Goal: Navigation & Orientation: Find specific page/section

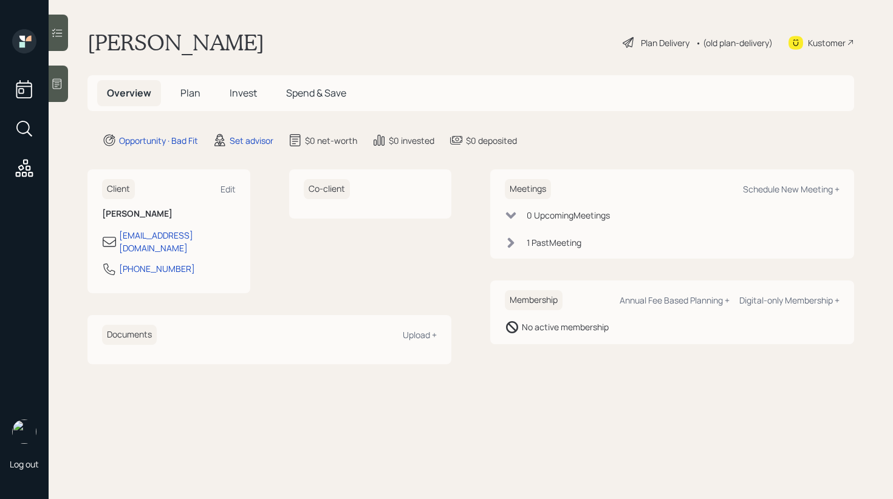
click at [243, 99] on span "Invest" at bounding box center [243, 92] width 27 height 13
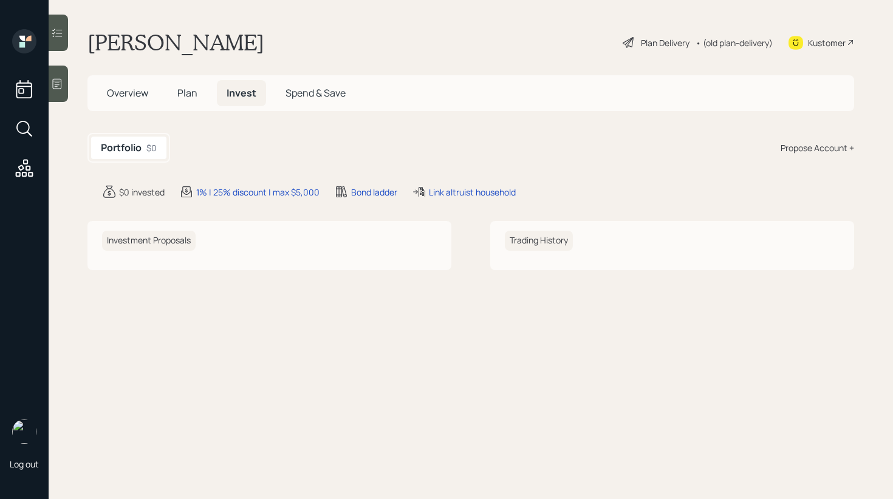
click at [183, 92] on span "Plan" at bounding box center [187, 92] width 20 height 13
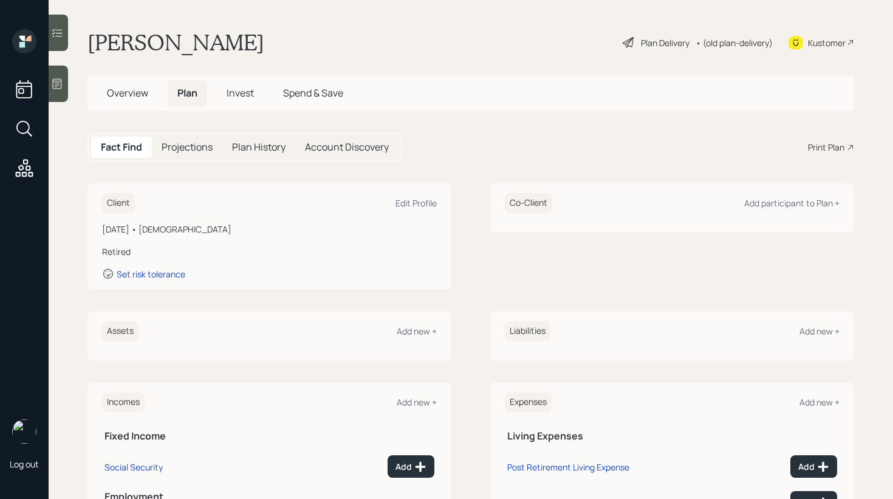
click at [242, 89] on span "Invest" at bounding box center [239, 92] width 27 height 13
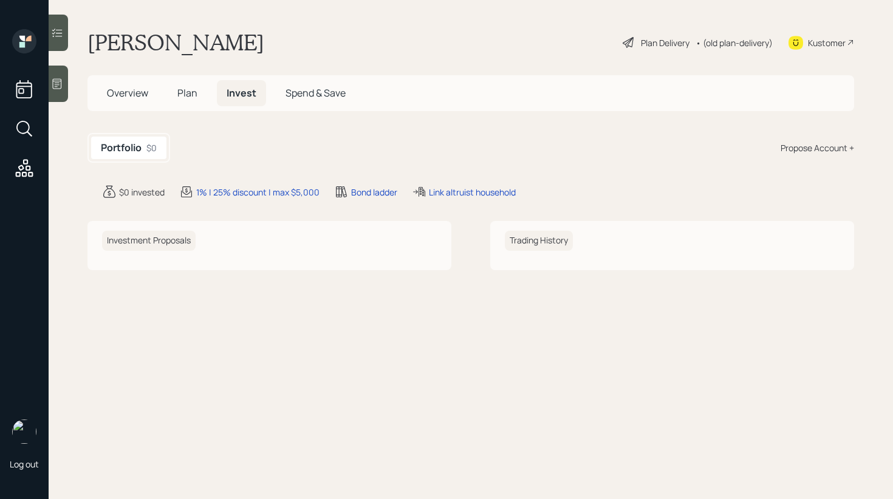
click at [302, 83] on h5 "Spend & Save" at bounding box center [316, 93] width 80 height 26
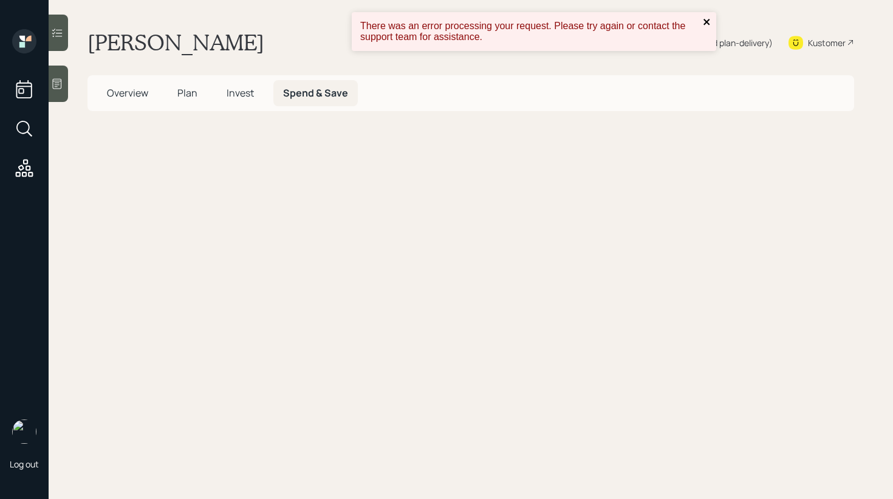
click at [707, 21] on icon "close" at bounding box center [706, 22] width 6 height 6
